Goal: Find specific page/section: Find specific page/section

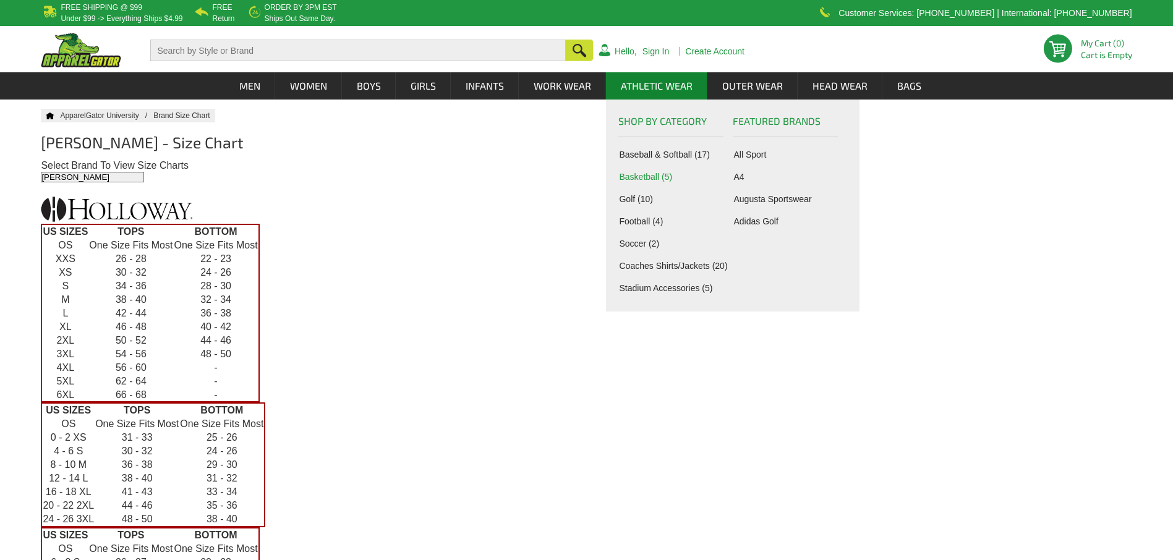
click at [647, 177] on link "Basketball (5)" at bounding box center [673, 177] width 109 height 10
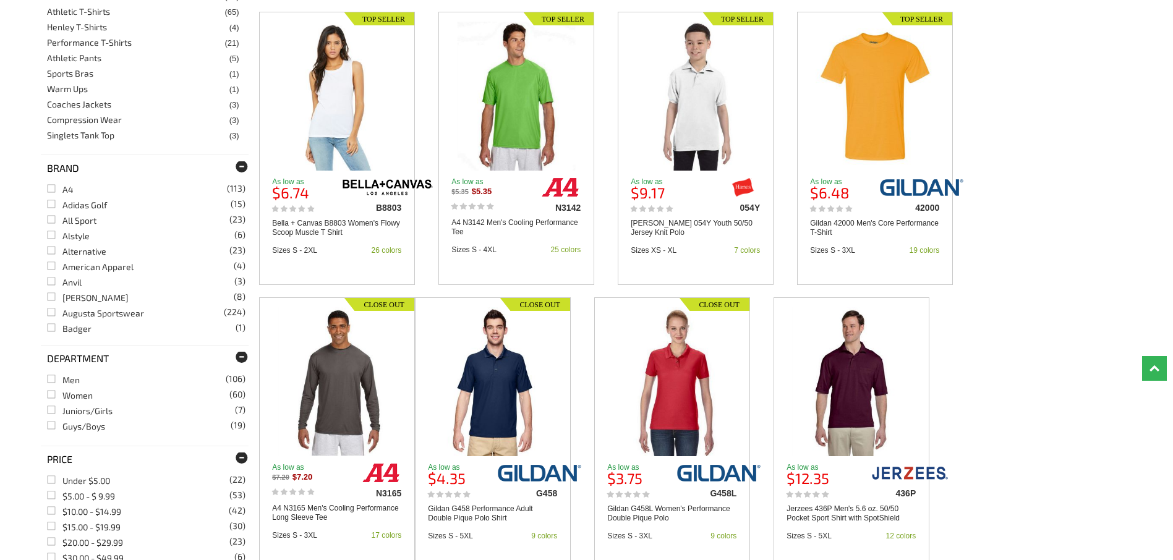
scroll to position [371, 0]
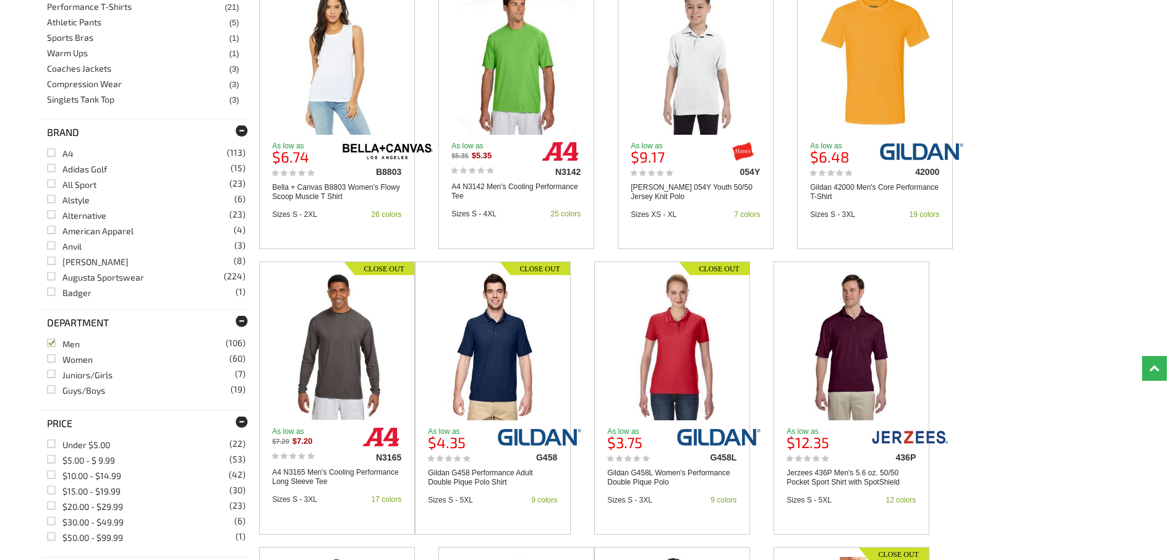
click at [74, 342] on link "Men (106)" at bounding box center [63, 344] width 33 height 11
